Goal: Find specific page/section: Locate a particular part of the current website

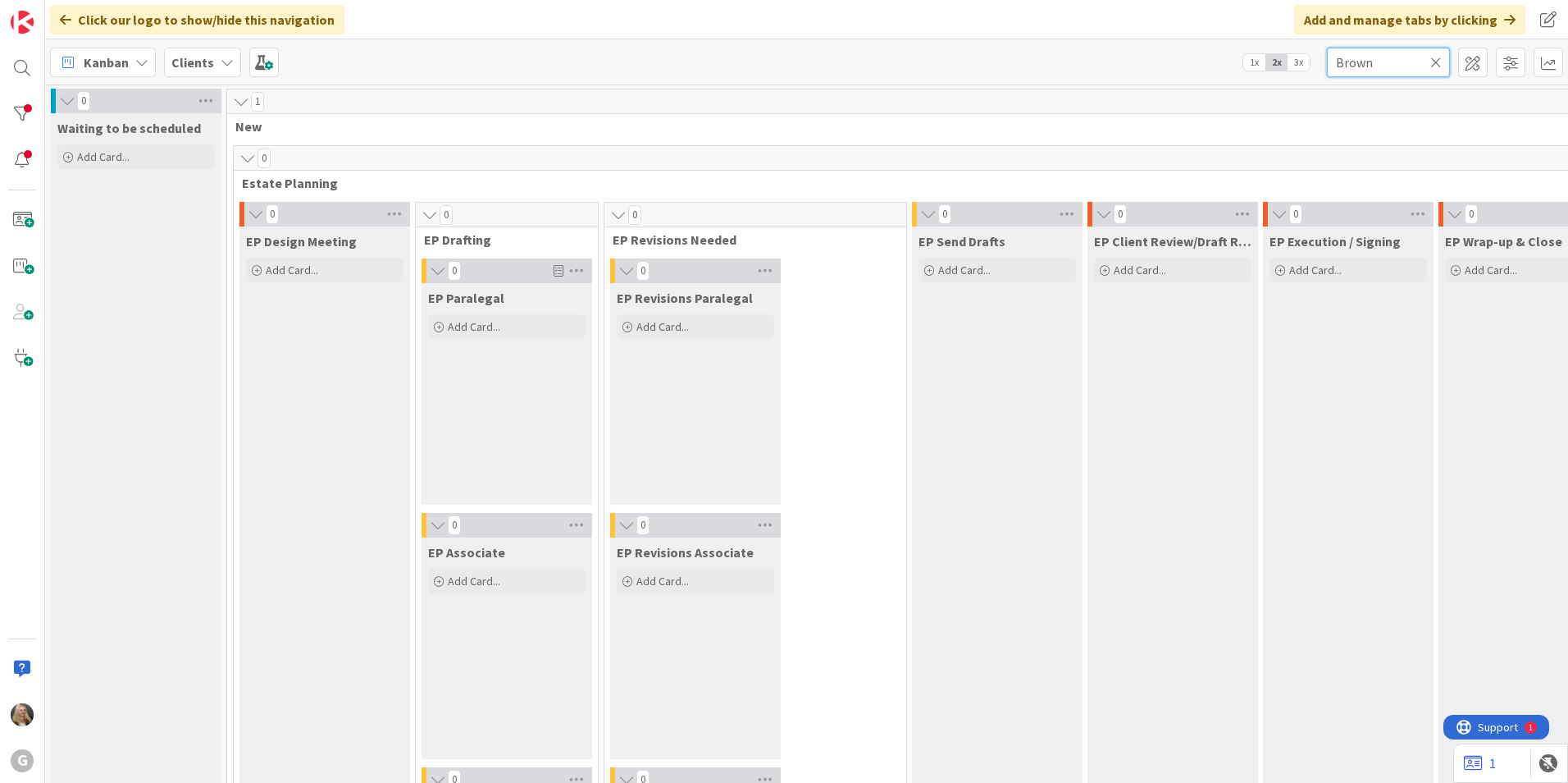
click at [770, 71] on input "Brown" at bounding box center [1388, 63] width 123 height 29
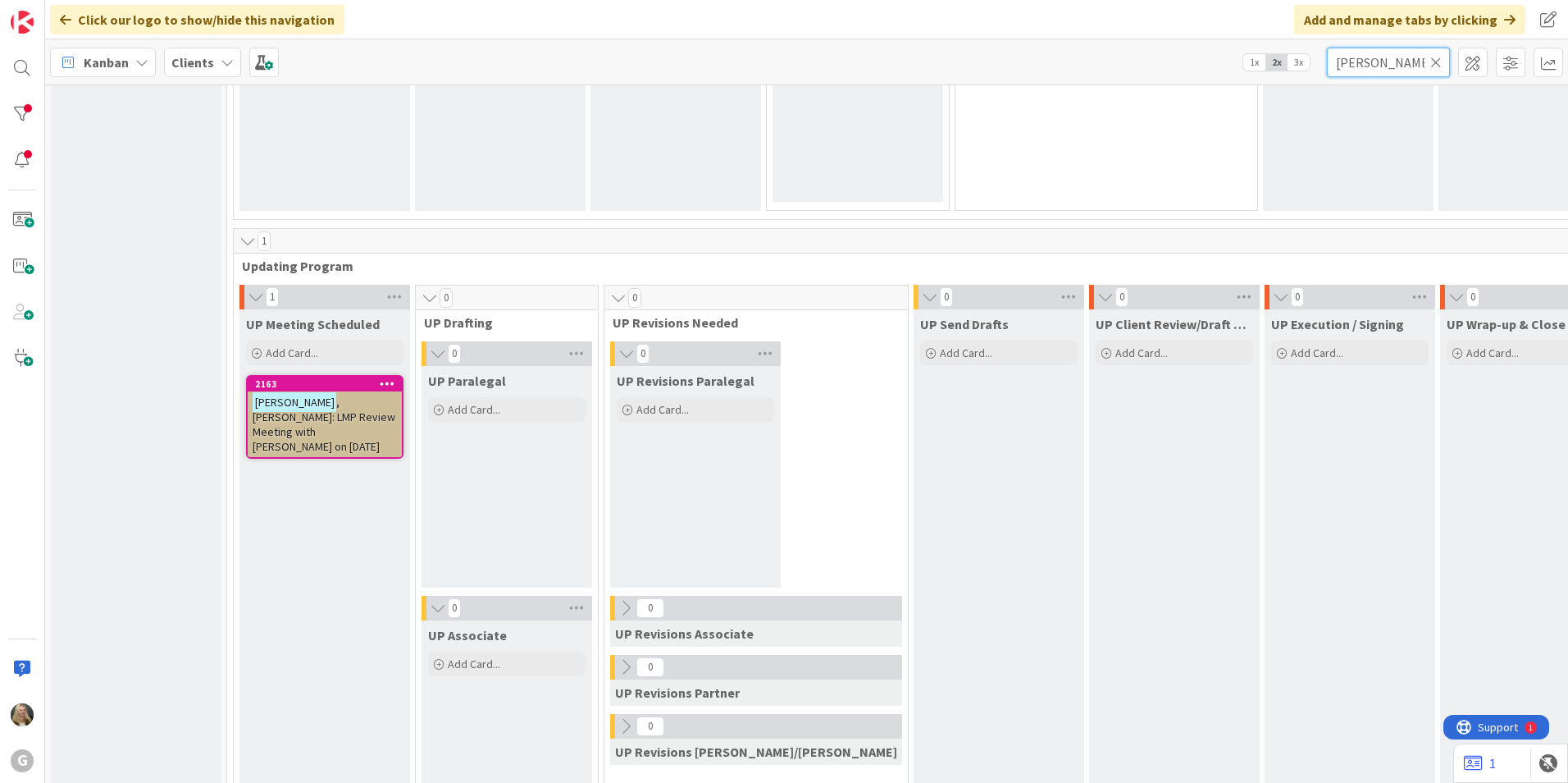
scroll to position [2215, 0]
type input "[PERSON_NAME]"
click at [310, 418] on span ", [PERSON_NAME]: LMP Review Meeting with [PERSON_NAME] on [DATE]" at bounding box center [323, 424] width 143 height 59
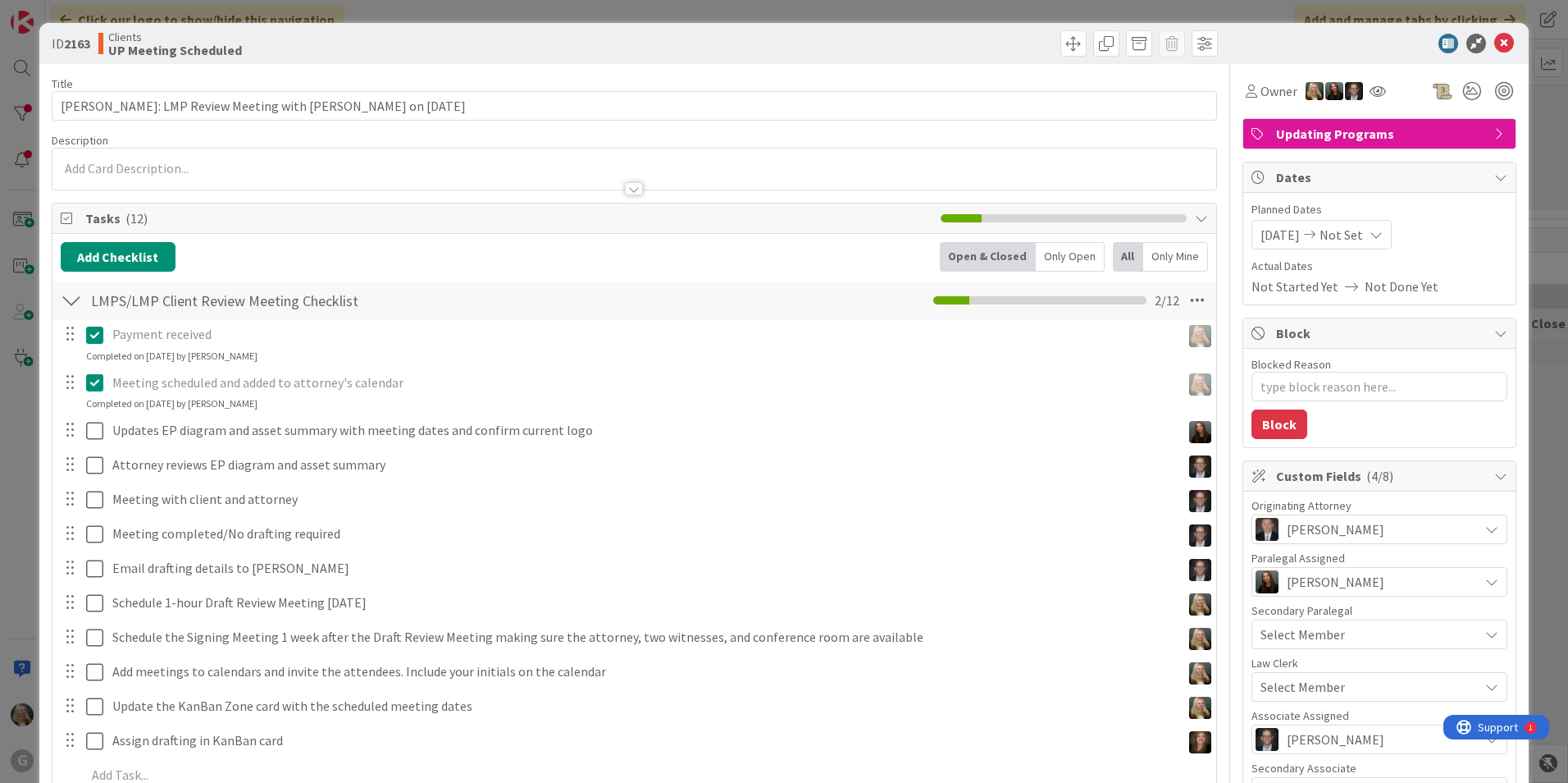
type textarea "x"
click at [770, 47] on icon at bounding box center [1504, 43] width 19 height 19
